Goal: Task Accomplishment & Management: Complete application form

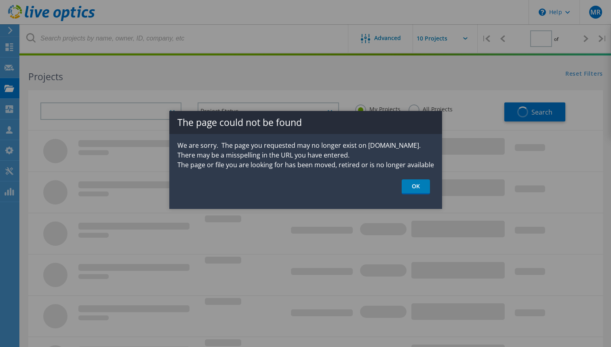
type input "1"
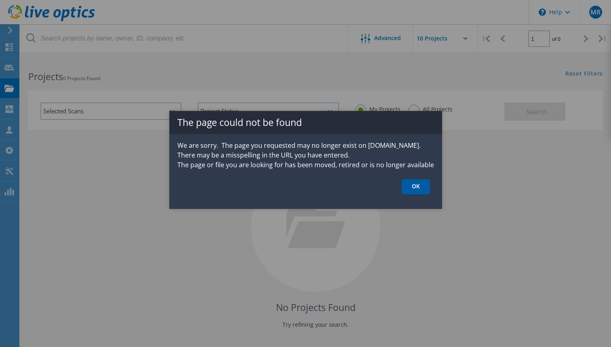
click at [417, 187] on link "OK" at bounding box center [416, 186] width 28 height 15
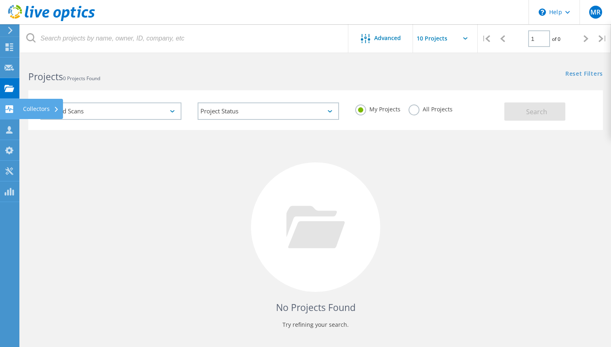
click at [47, 110] on div "Collectors" at bounding box center [41, 109] width 36 height 6
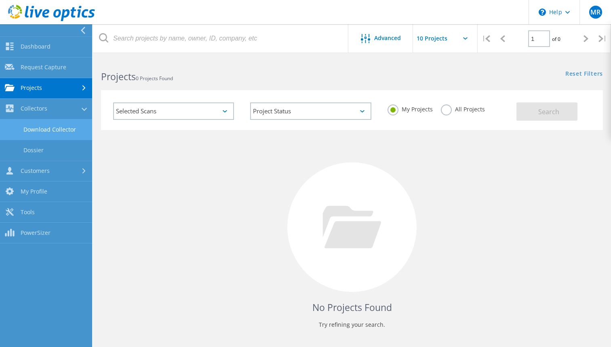
click at [43, 124] on link "Download Collector" at bounding box center [46, 129] width 92 height 21
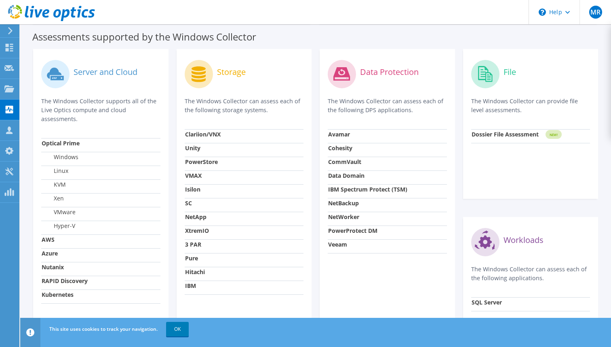
scroll to position [246, 0]
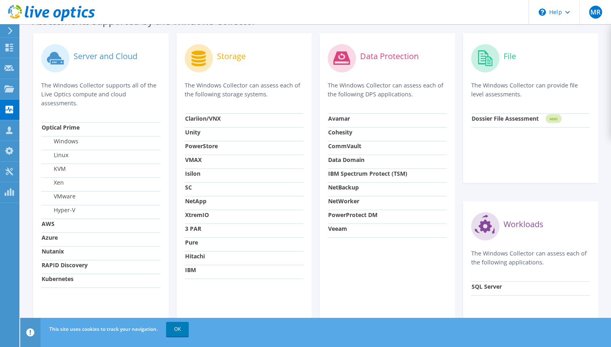
click at [63, 210] on label "Hyper-V" at bounding box center [59, 210] width 34 height 8
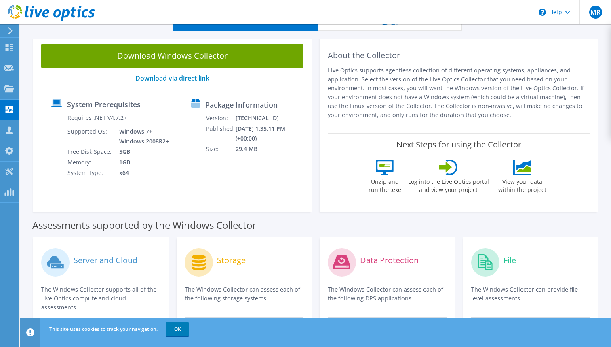
scroll to position [38, 0]
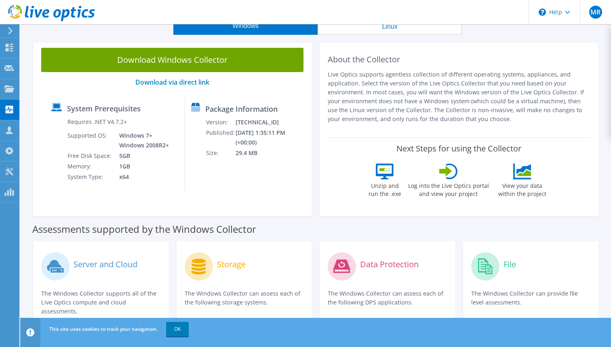
click at [92, 230] on label "Assessments supported by the Windows Collector" at bounding box center [144, 229] width 224 height 8
click at [93, 260] on label "Server and Cloud" at bounding box center [106, 264] width 64 height 8
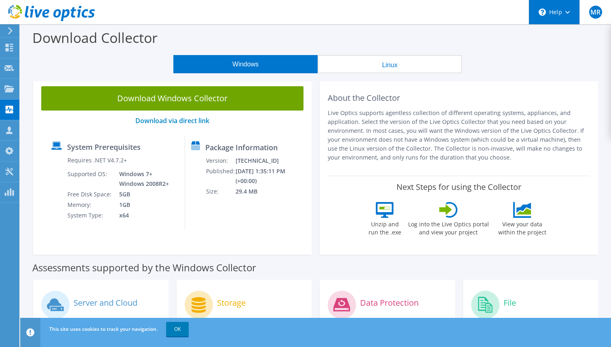
click at [573, 19] on div "\n Help" at bounding box center [554, 12] width 51 height 24
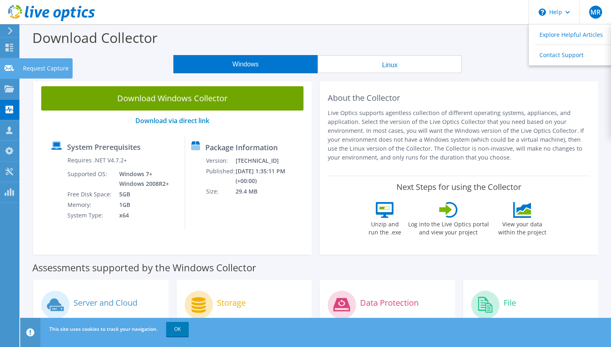
click at [9, 69] on icon at bounding box center [9, 68] width 10 height 8
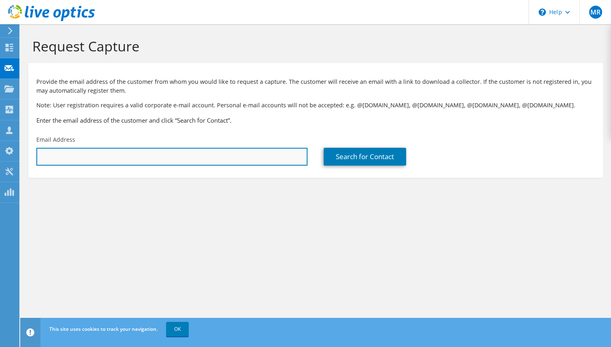
click at [180, 162] on input "text" at bounding box center [171, 157] width 271 height 18
type input "[PERSON_NAME][EMAIL_ADDRESS][PERSON_NAME][DOMAIN_NAME]"
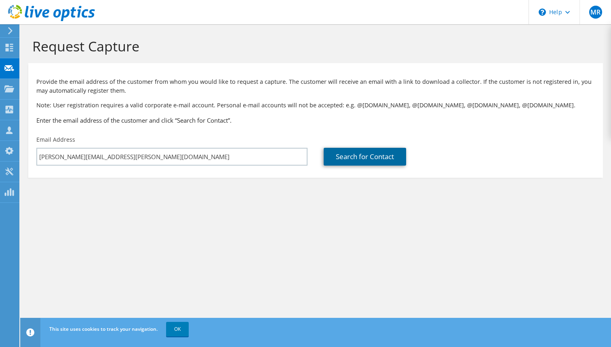
click at [339, 159] on link "Search for Contact" at bounding box center [365, 157] width 82 height 18
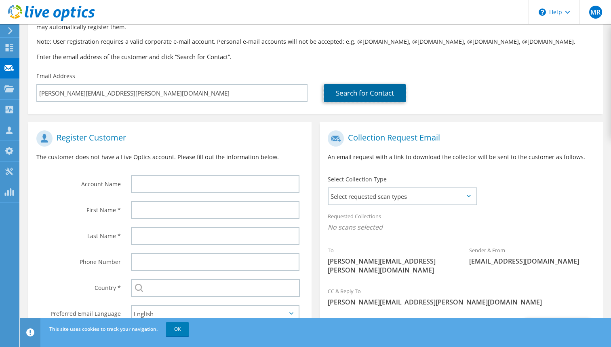
scroll to position [105, 0]
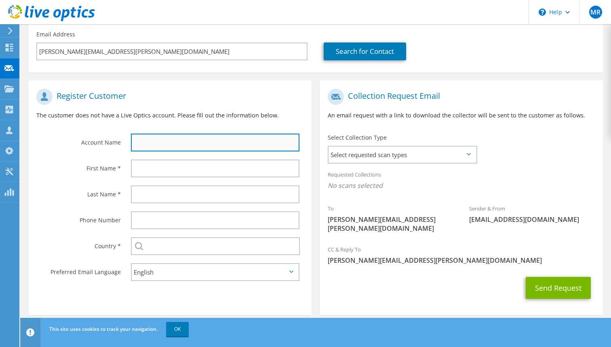
click at [225, 139] on input "text" at bounding box center [215, 142] width 169 height 18
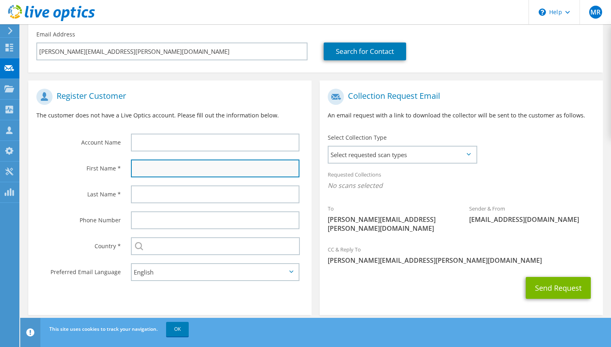
click at [211, 171] on input "text" at bounding box center [215, 168] width 169 height 18
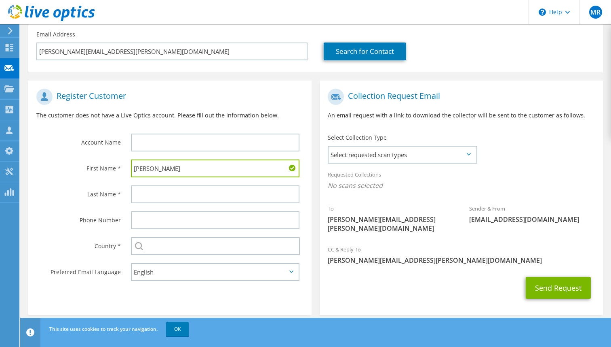
type input "[PERSON_NAME]"
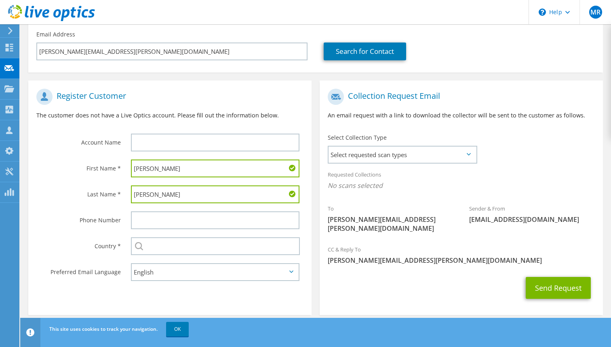
type input "[PERSON_NAME]"
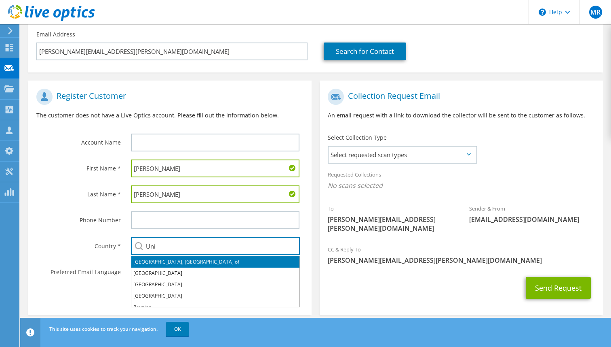
scroll to position [6, 0]
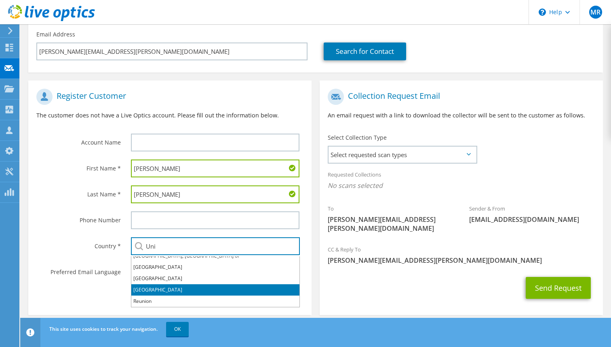
click at [144, 290] on li "[GEOGRAPHIC_DATA]" at bounding box center [215, 289] width 168 height 11
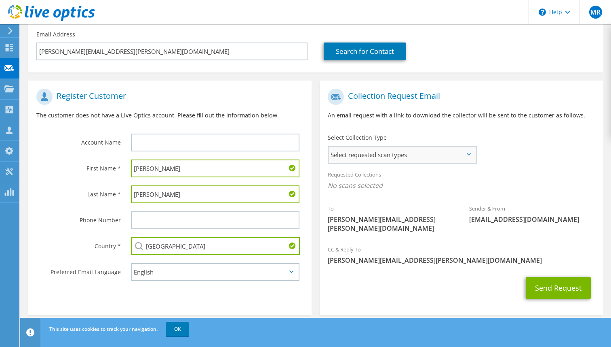
type input "[GEOGRAPHIC_DATA]"
click at [419, 161] on span "Select requested scan types" at bounding box center [403, 154] width 148 height 16
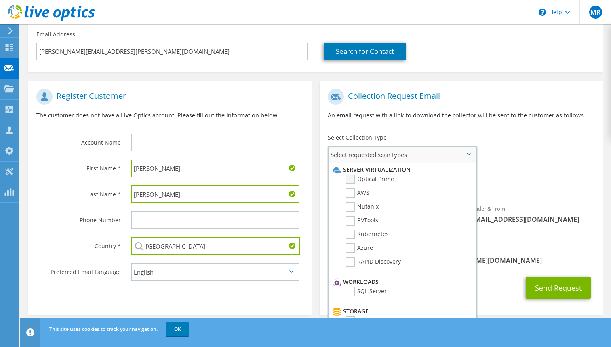
click at [353, 182] on label "Optical Prime" at bounding box center [370, 179] width 49 height 10
click at [0, 0] on input "Optical Prime" at bounding box center [0, 0] width 0 height 0
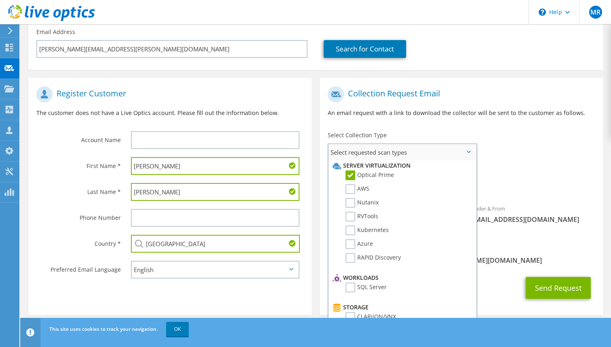
scroll to position [0, 0]
click at [351, 192] on label "AWS" at bounding box center [358, 191] width 24 height 10
click at [0, 0] on input "AWS" at bounding box center [0, 0] width 0 height 0
click at [351, 218] on label "RVTools" at bounding box center [362, 218] width 33 height 10
click at [0, 0] on input "RVTools" at bounding box center [0, 0] width 0 height 0
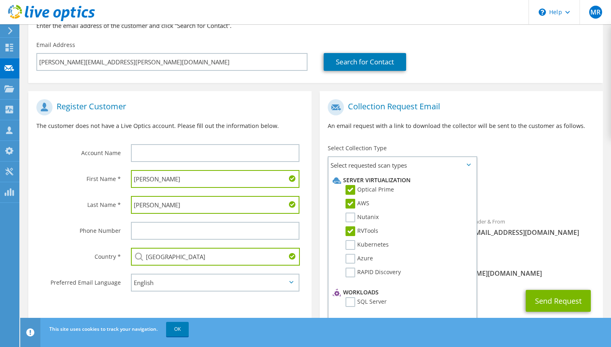
scroll to position [108, 0]
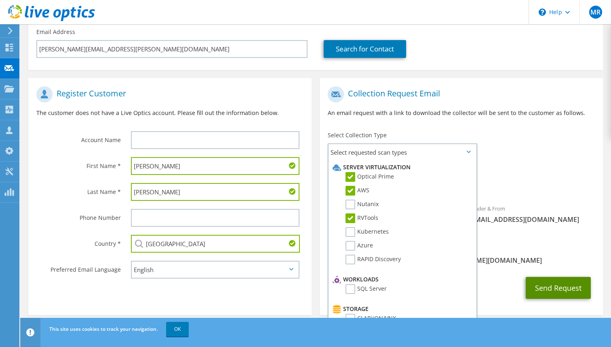
click at [556, 279] on button "Send Request" at bounding box center [558, 288] width 65 height 22
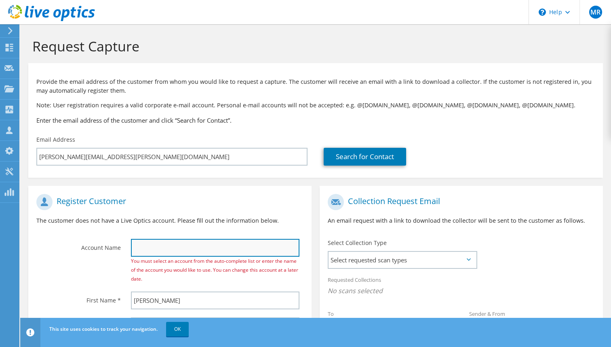
click at [202, 253] on input "text" at bounding box center [215, 248] width 169 height 18
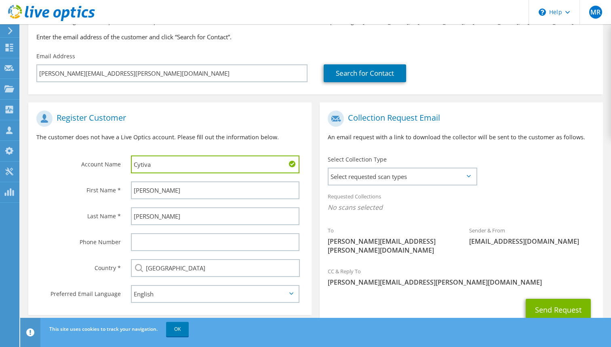
scroll to position [105, 0]
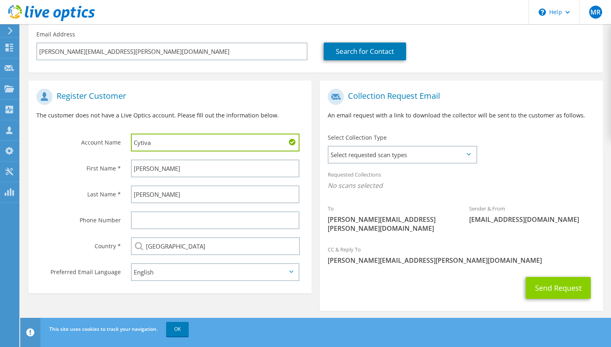
type input "Cytiva"
click at [538, 278] on button "Send Request" at bounding box center [558, 288] width 65 height 22
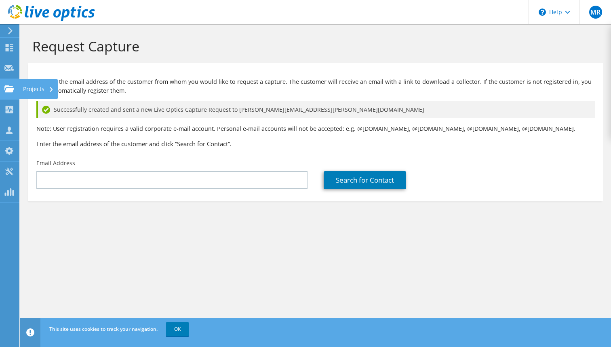
click at [6, 87] on icon at bounding box center [9, 89] width 10 height 8
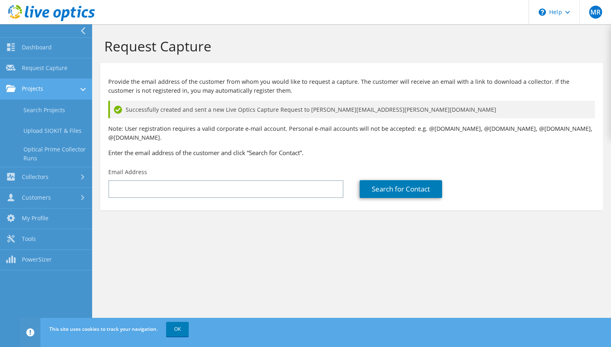
click at [32, 89] on link "Projects" at bounding box center [46, 89] width 92 height 21
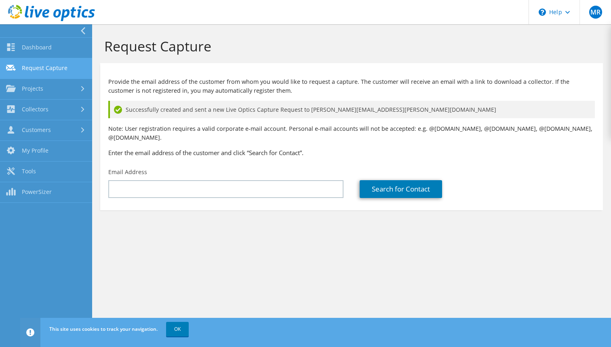
click at [40, 68] on link "Request Capture" at bounding box center [46, 68] width 92 height 21
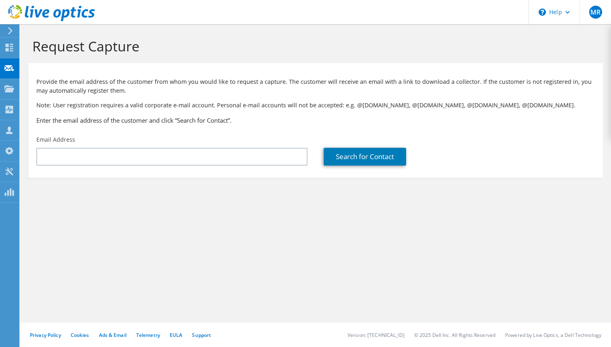
click at [142, 187] on section "Request Capture Provide the email address of the customer from whom you would l…" at bounding box center [315, 121] width 591 height 194
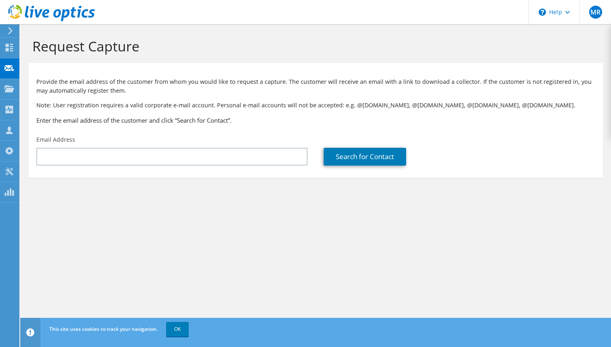
click at [142, 168] on div "Email Address" at bounding box center [172, 150] width 288 height 38
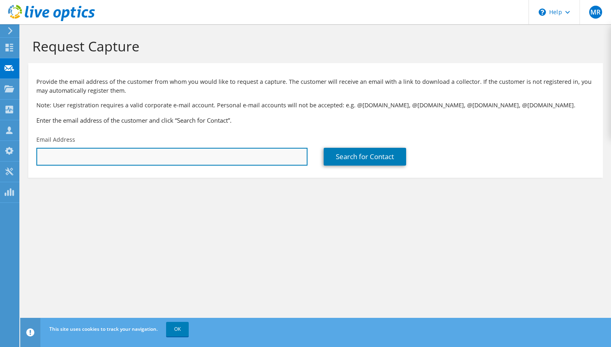
click at [142, 160] on input "text" at bounding box center [171, 157] width 271 height 18
type input "[PERSON_NAME][EMAIL_ADDRESS][PERSON_NAME][DOMAIN_NAME]"
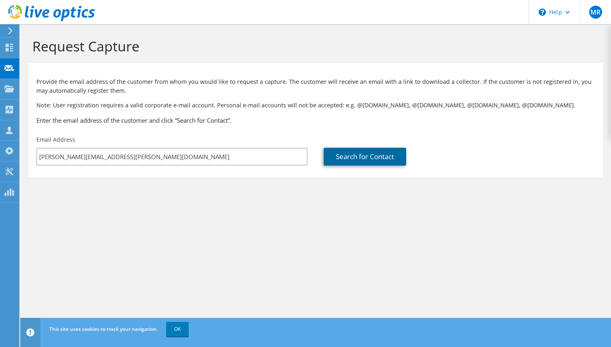
click at [344, 155] on link "Search for Contact" at bounding box center [365, 157] width 82 height 18
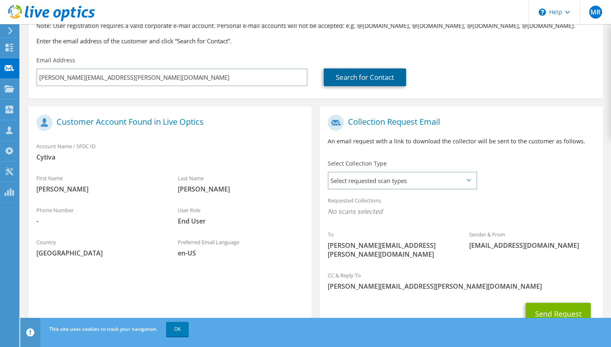
scroll to position [105, 0]
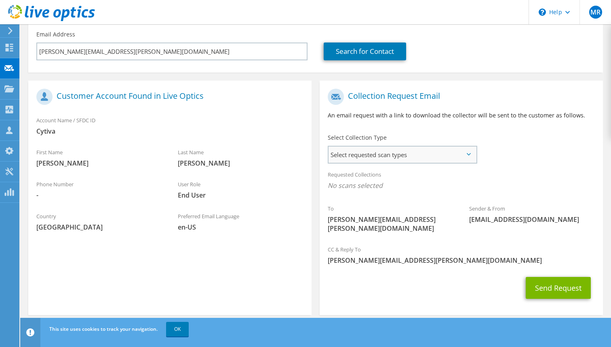
click at [444, 150] on span "Select requested scan types" at bounding box center [403, 154] width 148 height 16
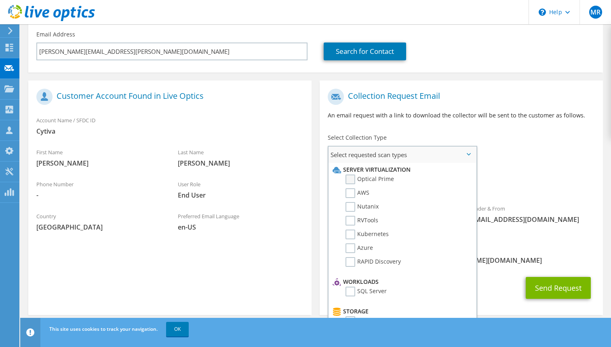
click at [351, 178] on label "Optical Prime" at bounding box center [370, 179] width 49 height 10
click at [0, 0] on input "Optical Prime" at bounding box center [0, 0] width 0 height 0
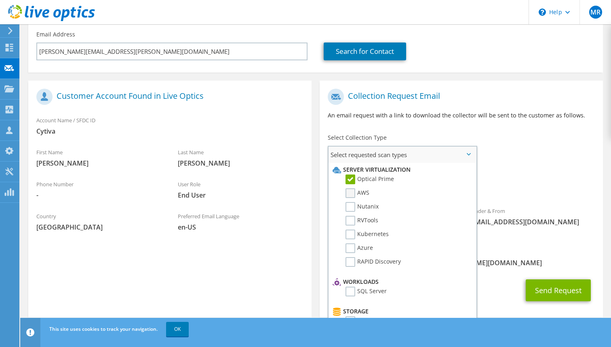
click at [351, 190] on label "AWS" at bounding box center [358, 193] width 24 height 10
click at [0, 0] on input "AWS" at bounding box center [0, 0] width 0 height 0
click at [347, 222] on label "RVTools" at bounding box center [362, 221] width 33 height 10
click at [0, 0] on input "RVTools" at bounding box center [0, 0] width 0 height 0
click at [544, 279] on button "Send Request" at bounding box center [558, 290] width 65 height 22
